Goal: Find specific page/section: Find specific page/section

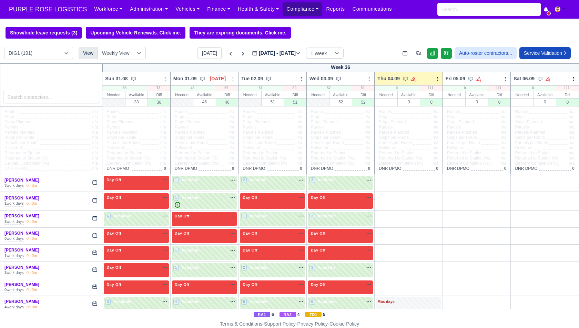
click at [299, 14] on link "Compliance" at bounding box center [303, 8] width 40 height 13
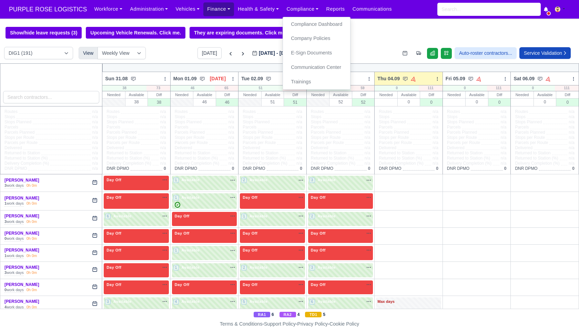
click at [217, 7] on link "Finance" at bounding box center [218, 8] width 31 height 13
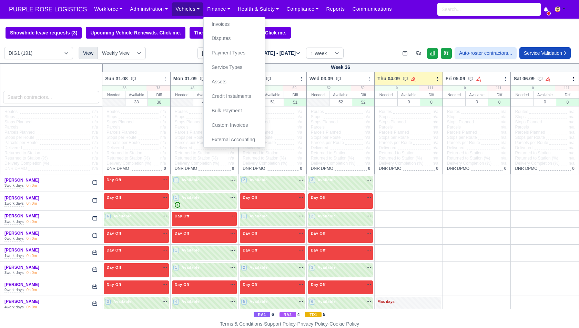
click at [194, 7] on link "Vehicles" at bounding box center [188, 8] width 32 height 13
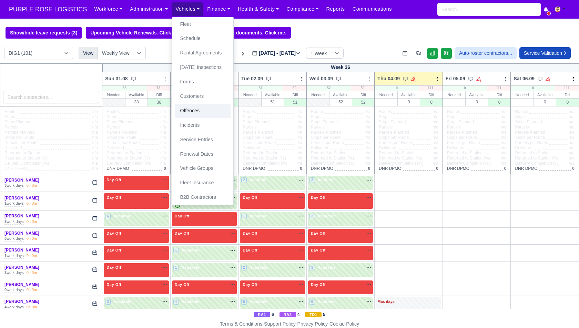
click at [189, 110] on link "Offences" at bounding box center [203, 111] width 56 height 14
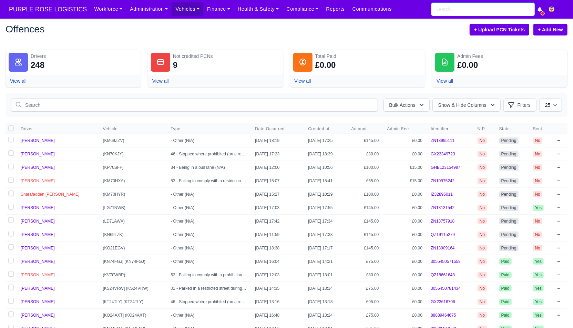
click at [468, 8] on input "search" at bounding box center [483, 9] width 103 height 13
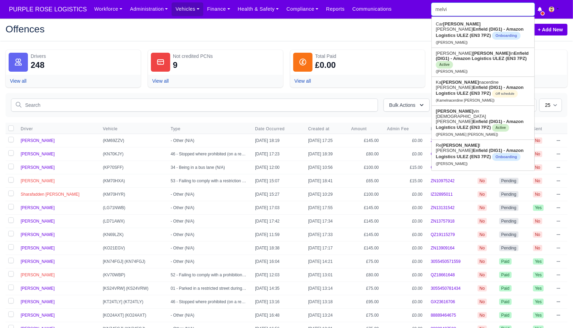
type input "melvin"
type input "melvin Otshudi Manya"
type input "melvin"
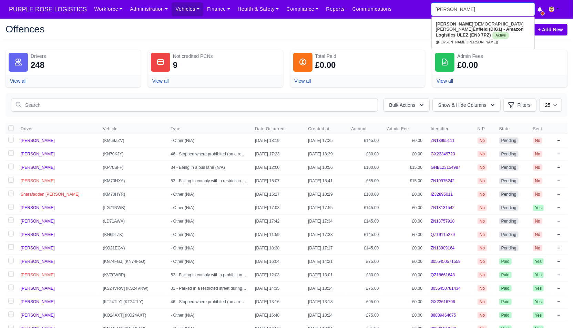
type input "melvin Otshudi Manya"
click at [473, 26] on link "Melvin Otshudi Manya Enfield (DIG1) - Amazon Logistics ULEZ (EN3 7PZ) Active (M…" at bounding box center [483, 33] width 103 height 29
type input "[PERSON_NAME] [PERSON_NAME]"
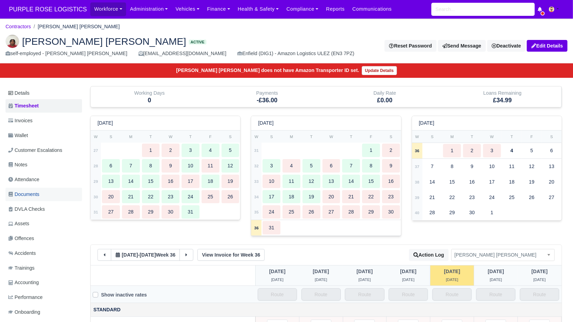
click at [39, 192] on span "Documents" at bounding box center [23, 195] width 31 height 8
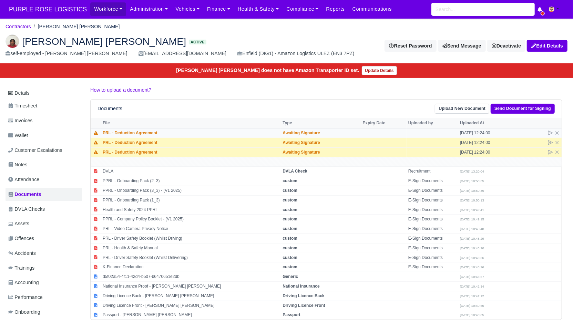
click at [97, 133] on icon at bounding box center [96, 133] width 4 height 4
click at [131, 133] on td "PRL - Deduction Agreement" at bounding box center [191, 134] width 180 height 10
click at [491, 132] on td "[DATE] 12:24:00" at bounding box center [485, 134] width 52 height 10
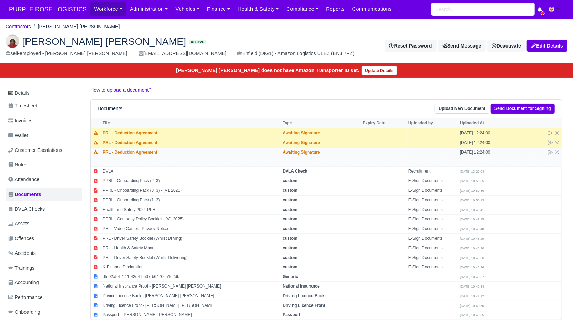
click at [481, 148] on td "[DATE] 12:24:00" at bounding box center [485, 153] width 52 height 10
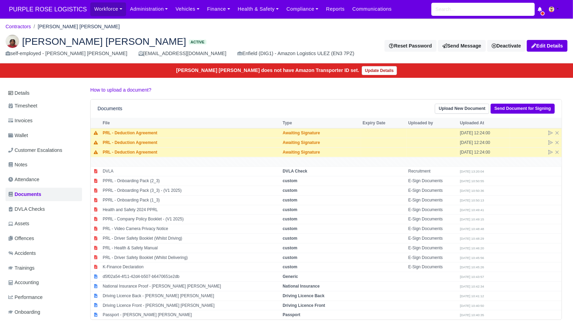
click at [481, 158] on td at bounding box center [326, 162] width 471 height 10
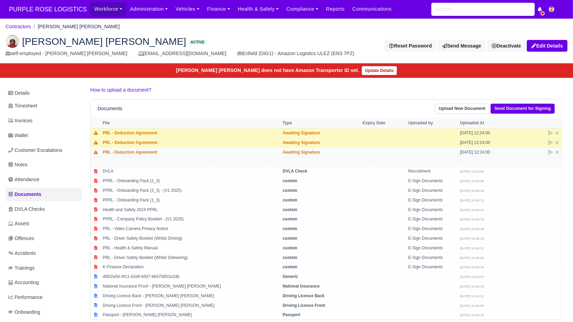
click at [481, 151] on td "[DATE] 12:24:00" at bounding box center [485, 153] width 52 height 10
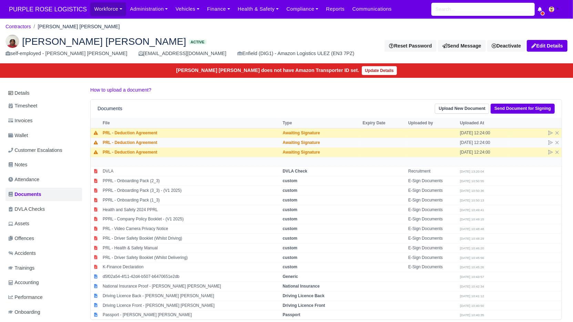
click at [481, 139] on td "[DATE] 12:24:00" at bounding box center [485, 143] width 52 height 10
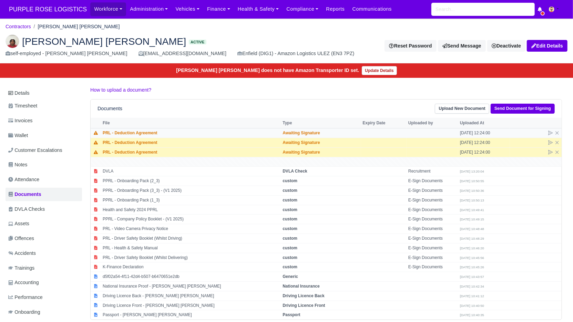
click at [481, 129] on td "[DATE] 12:24:00" at bounding box center [485, 134] width 52 height 10
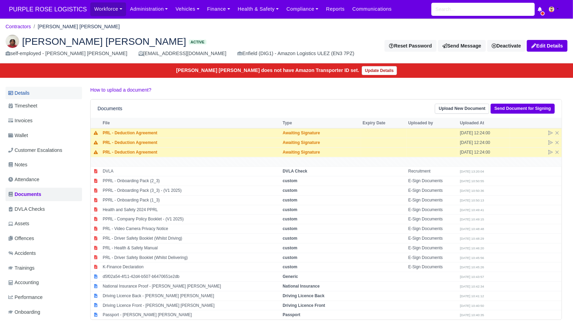
click at [28, 91] on link "Details" at bounding box center [44, 93] width 77 height 13
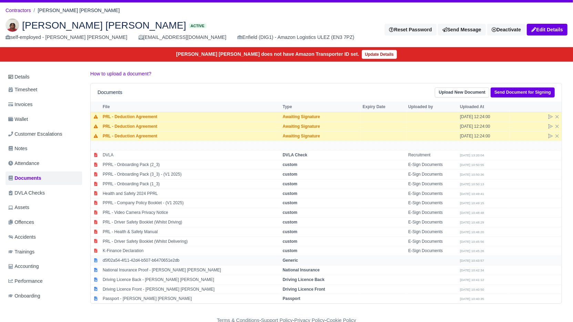
scroll to position [18, 0]
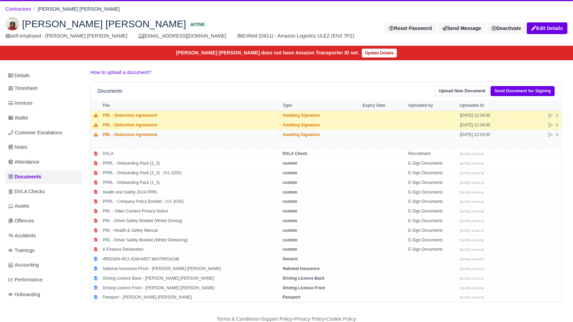
click at [150, 130] on td "PRL - Deduction Agreement" at bounding box center [191, 135] width 180 height 10
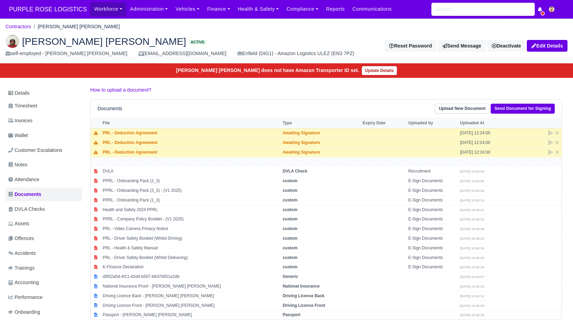
scroll to position [18, 0]
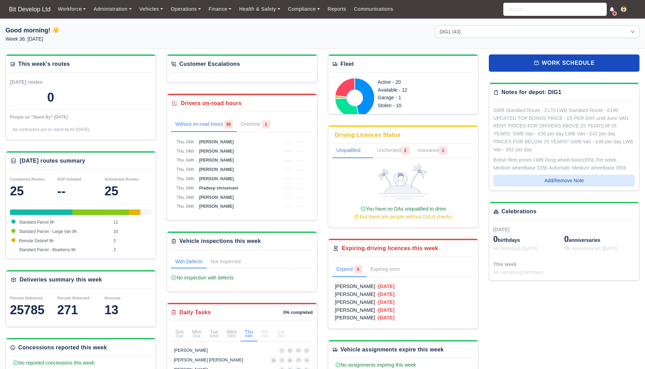
select select "2"
click at [30, 14] on span "Bit Develop Ltd" at bounding box center [30, 9] width 49 height 14
